Goal: Task Accomplishment & Management: Complete application form

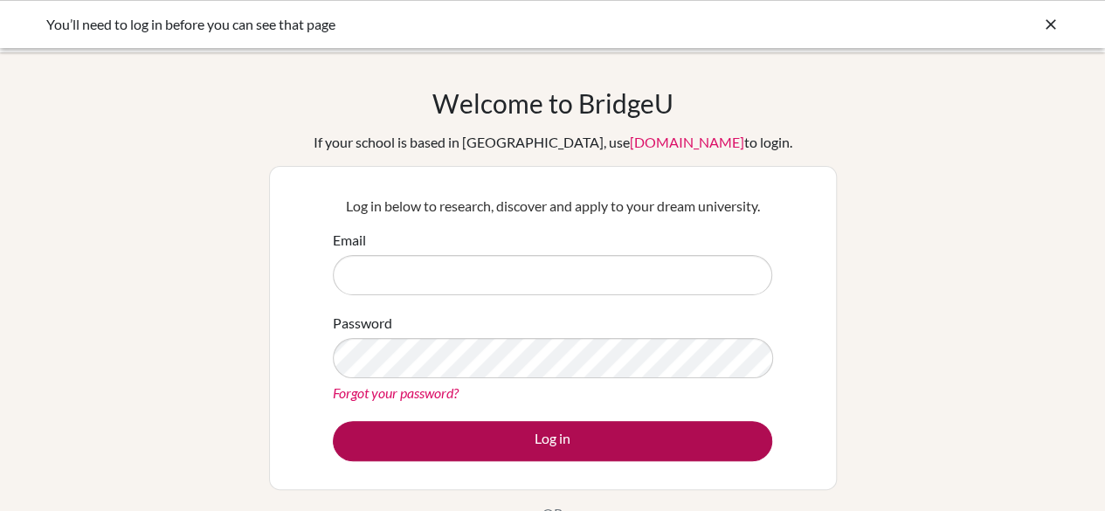
type input "griffey@dalat.org"
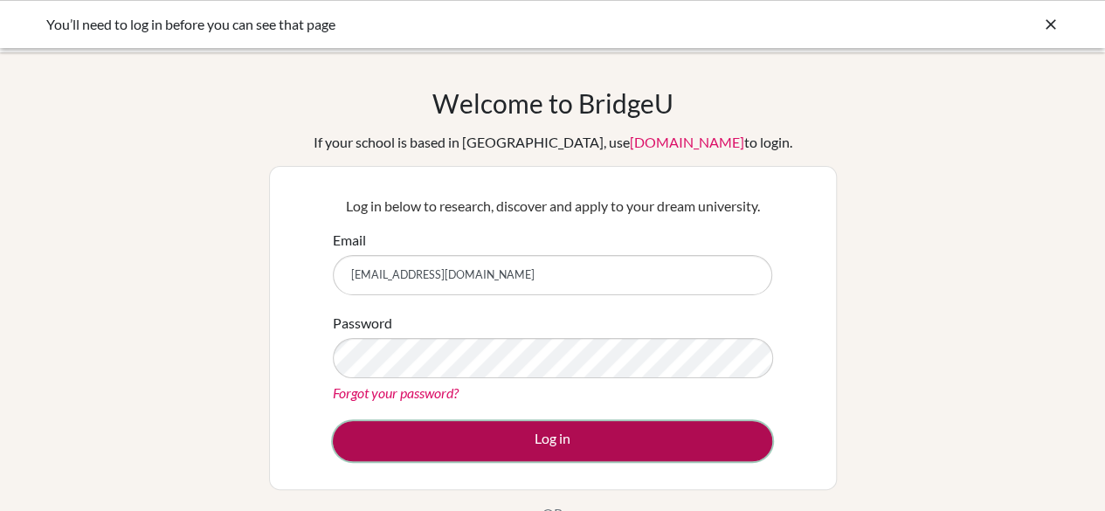
click at [419, 449] on button "Log in" at bounding box center [552, 441] width 439 height 40
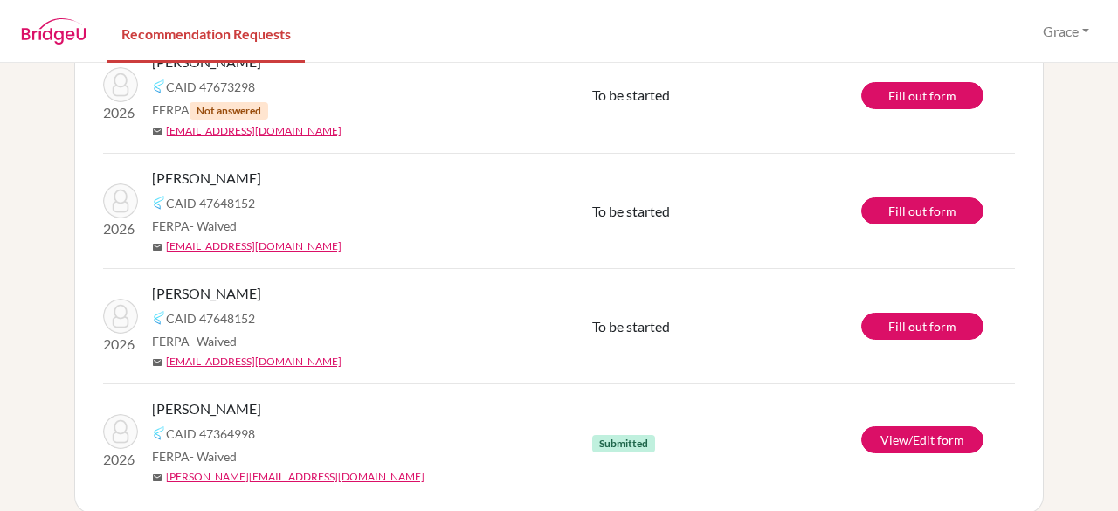
scroll to position [298, 0]
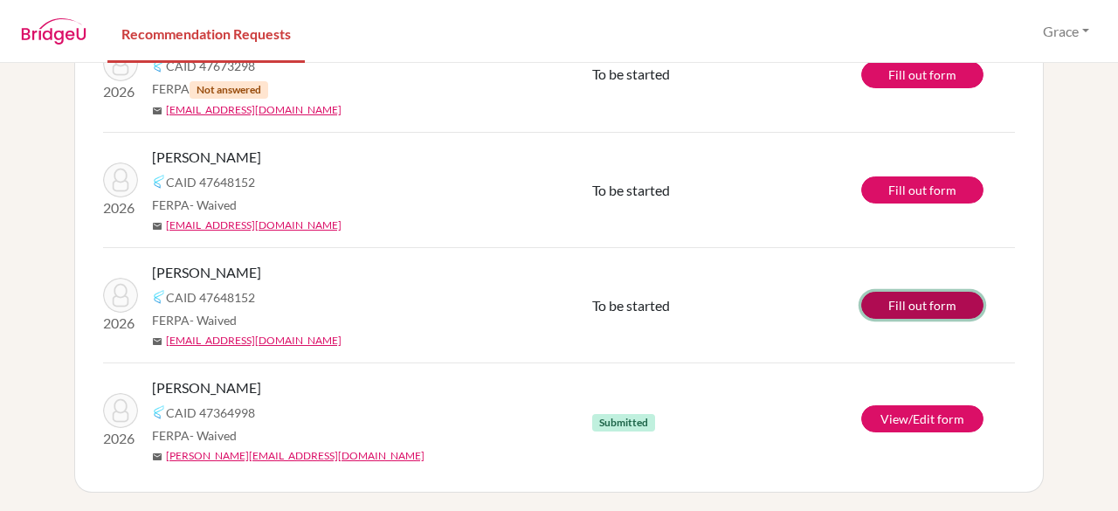
click at [898, 298] on link "Fill out form" at bounding box center [922, 305] width 122 height 27
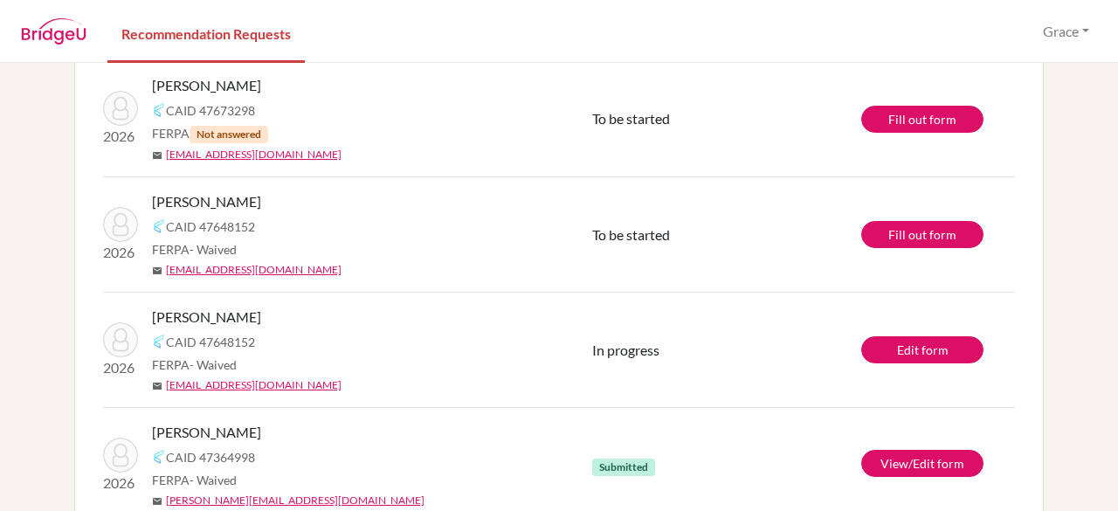
scroll to position [298, 0]
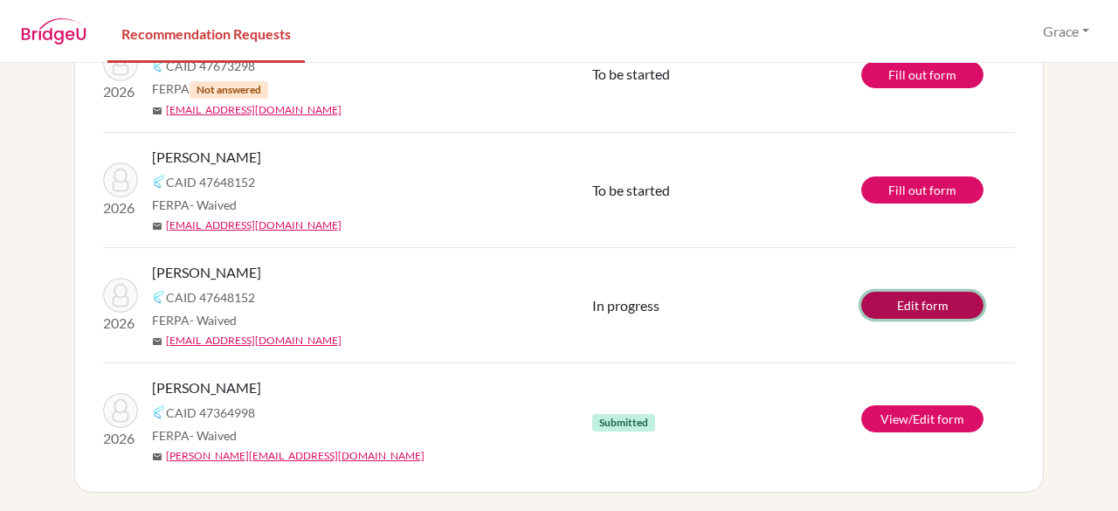
click at [930, 308] on link "Edit form" at bounding box center [922, 305] width 122 height 27
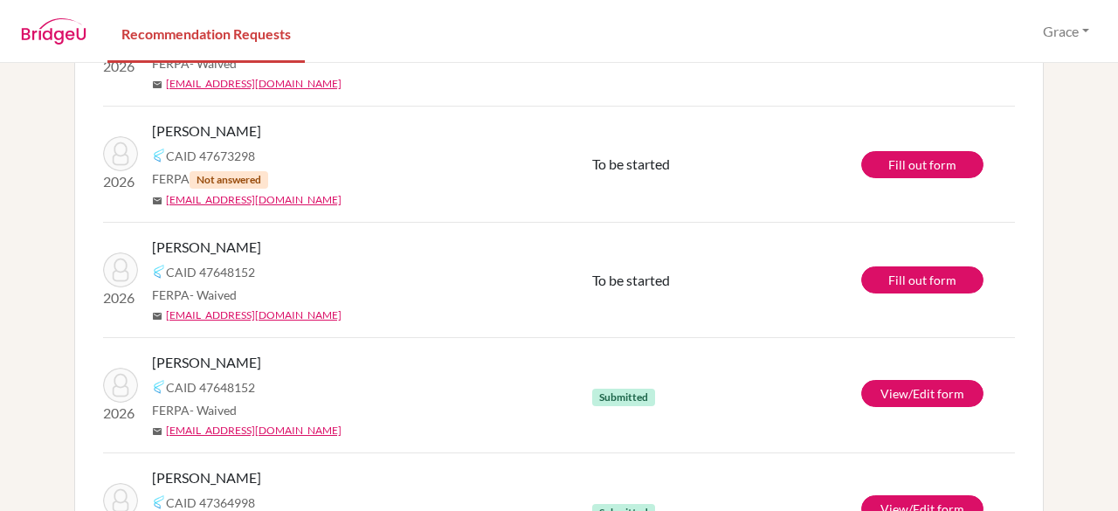
scroll to position [298, 0]
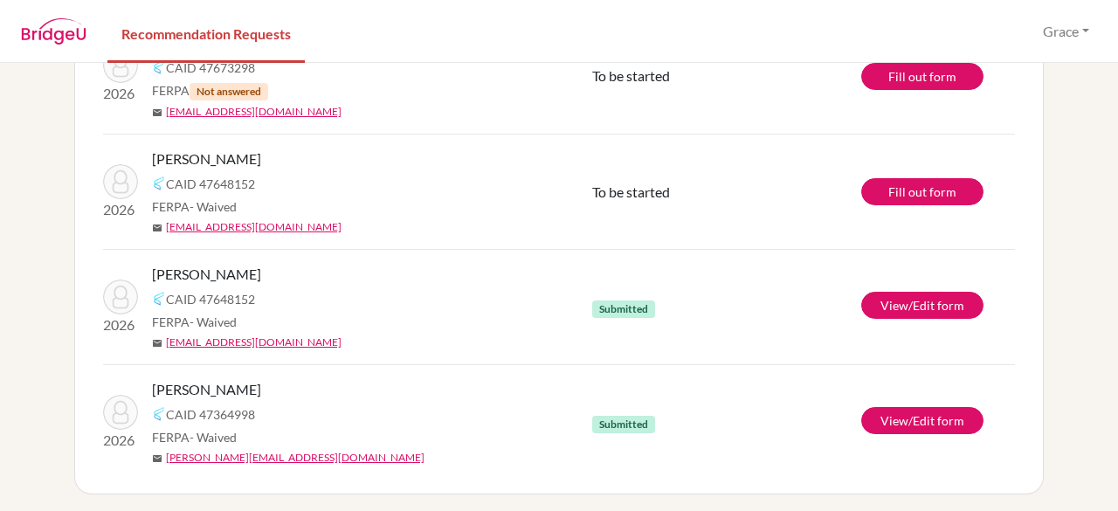
scroll to position [298, 0]
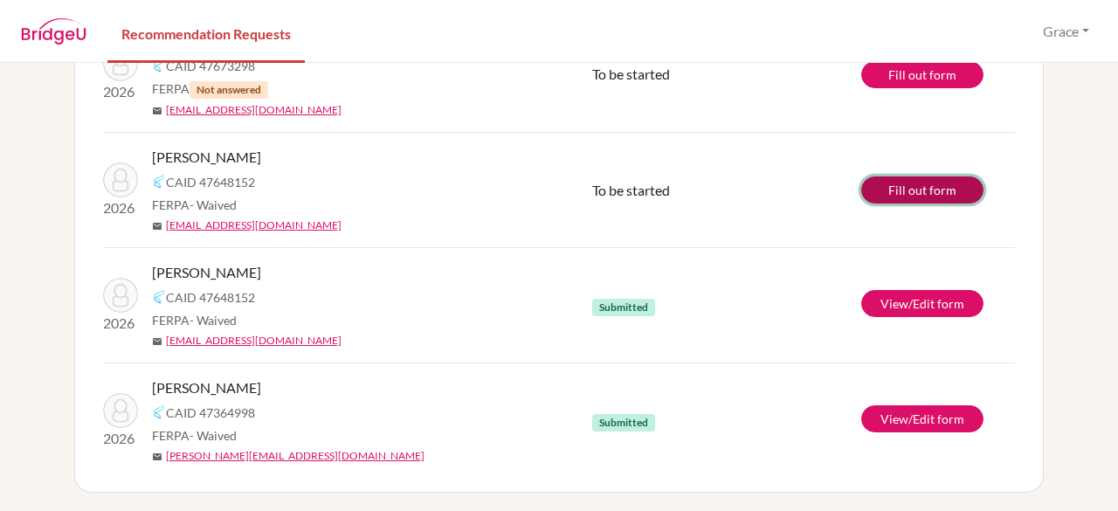
click at [910, 194] on link "Fill out form" at bounding box center [922, 189] width 122 height 27
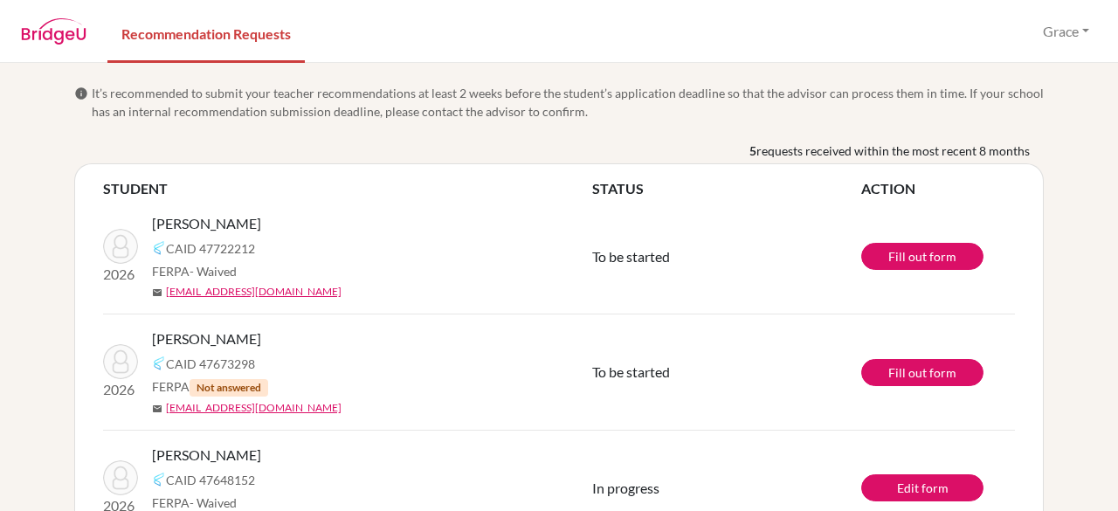
scroll to position [298, 0]
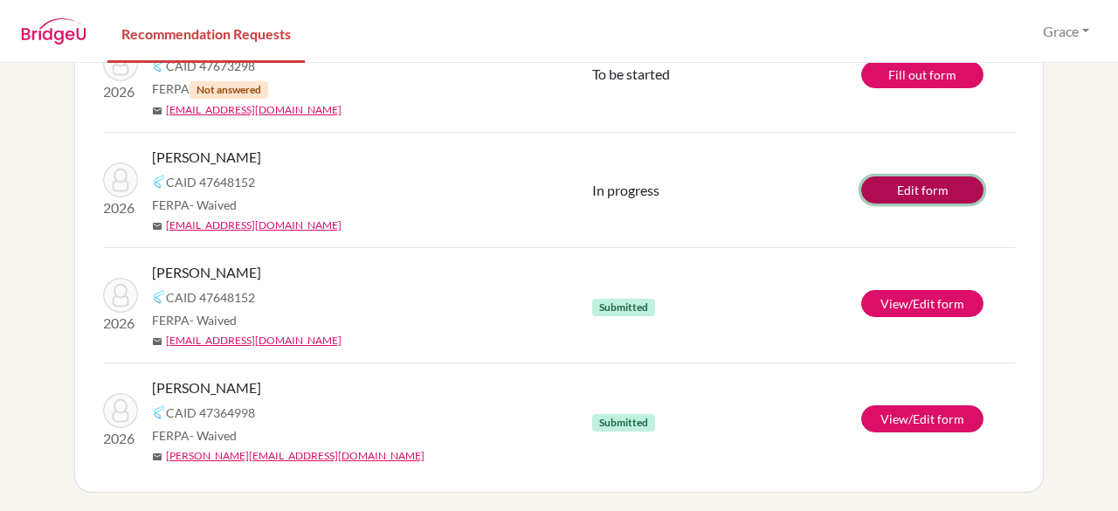
click at [888, 197] on link "Edit form" at bounding box center [922, 189] width 122 height 27
